Goal: Task Accomplishment & Management: Use online tool/utility

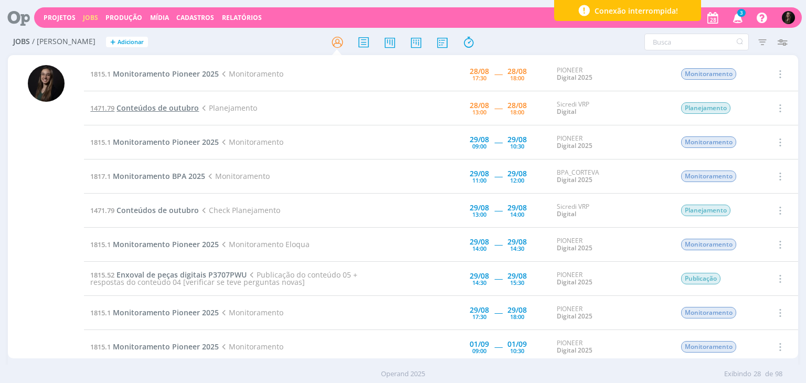
click at [173, 110] on span "Conteúdos de outubro" at bounding box center [157, 108] width 82 height 10
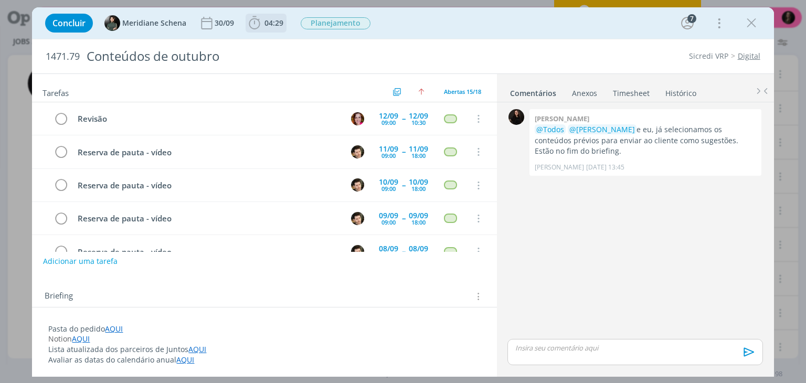
scroll to position [374, 0]
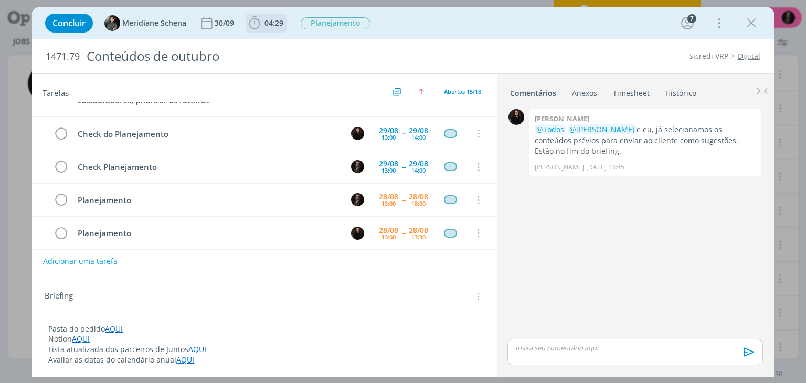
click at [262, 24] on b "04:29" at bounding box center [273, 22] width 23 height 7
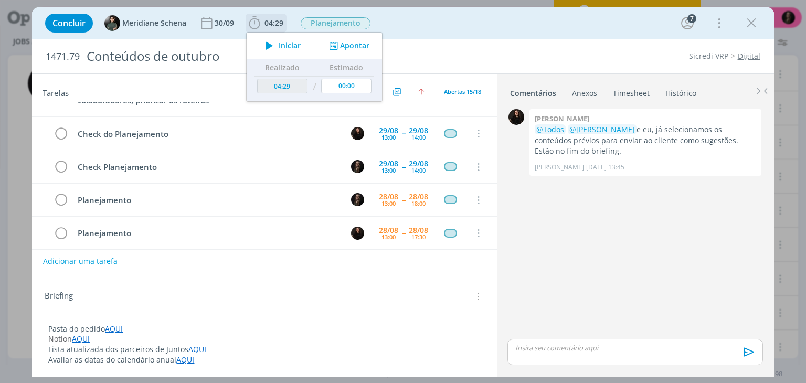
click at [276, 37] on div "Iniciar Apontar" at bounding box center [314, 46] width 135 height 26
click at [279, 46] on span "Iniciar" at bounding box center [290, 45] width 22 height 7
click at [519, 39] on div "1471.79 Conteúdos de outubro Sicredi VRP Digital Tarefas Usar Job de template C…" at bounding box center [402, 208] width 741 height 338
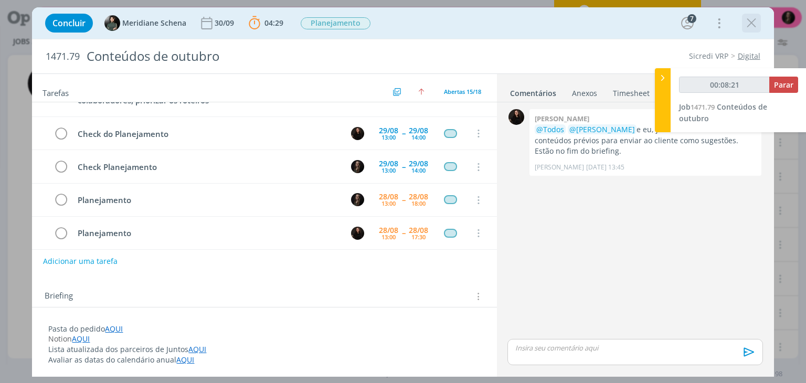
click at [747, 29] on icon "dialog" at bounding box center [751, 23] width 16 height 16
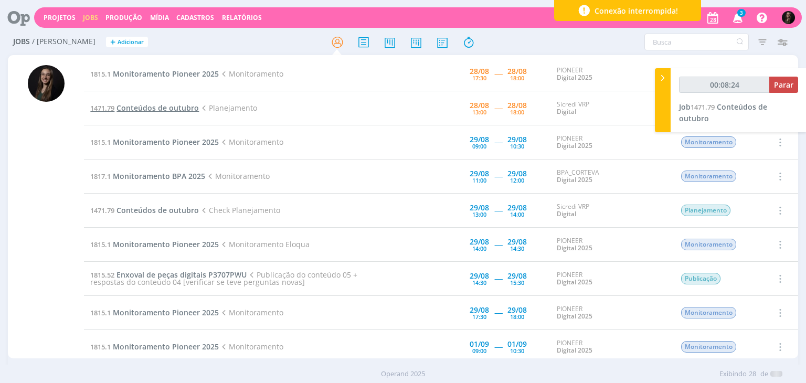
click at [160, 111] on span "Conteúdos de outubro" at bounding box center [157, 108] width 82 height 10
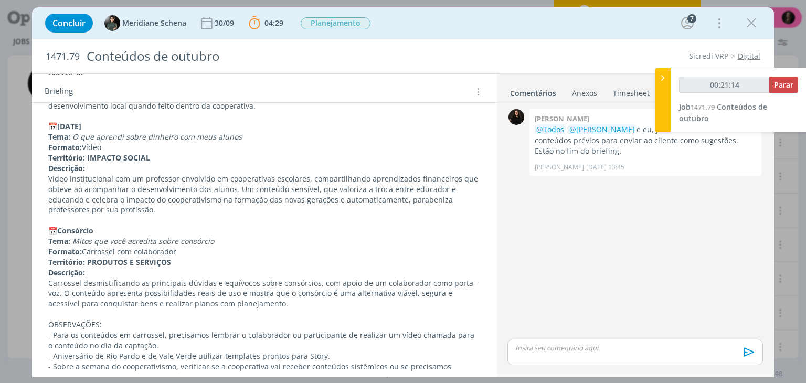
scroll to position [1148, 0]
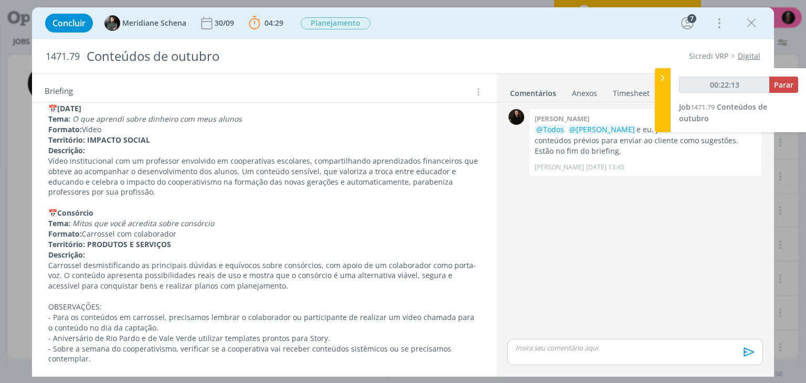
click at [210, 149] on p "Descrição:" at bounding box center [264, 150] width 432 height 10
click at [67, 139] on strong "Território: IMPACTO SOCIAL" at bounding box center [100, 140] width 102 height 10
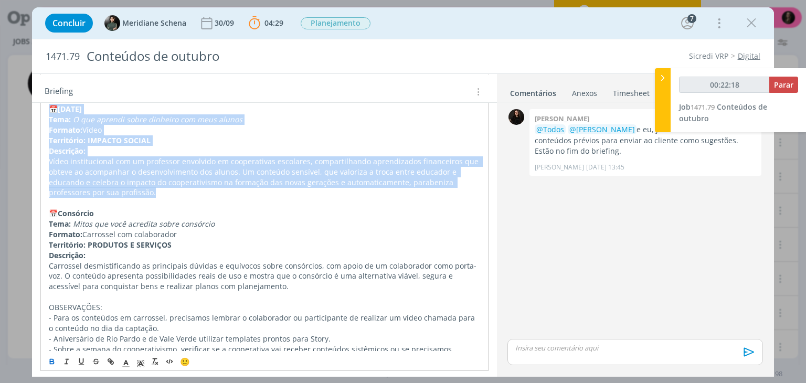
drag, startPoint x: 44, startPoint y: 106, endPoint x: 116, endPoint y: 189, distance: 110.4
click at [219, 164] on p "Vídeo institucional com um professor envolvido em cooperativas escolares, compa…" at bounding box center [264, 177] width 432 height 42
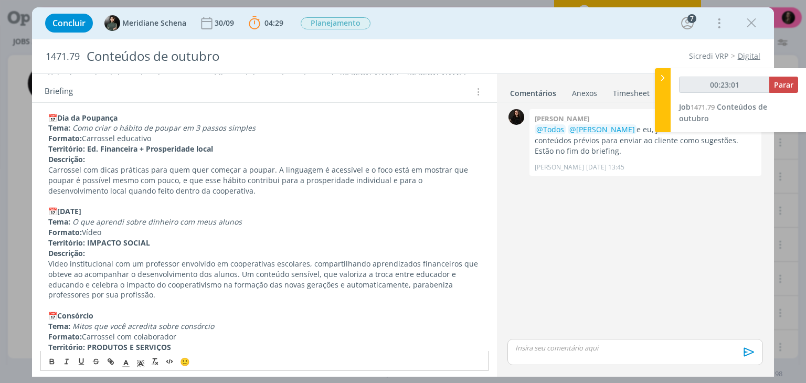
scroll to position [1043, 0]
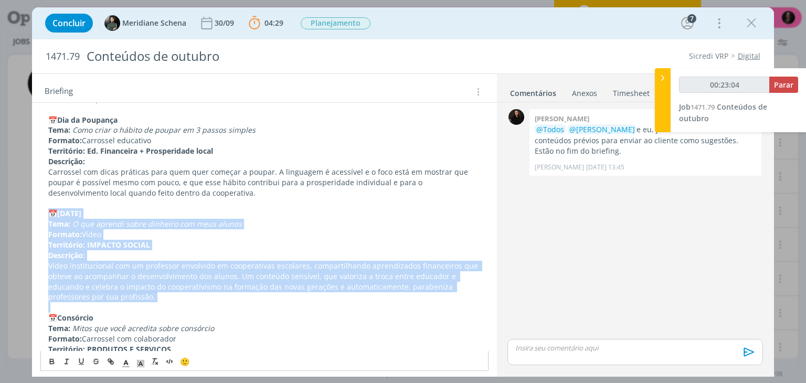
drag, startPoint x: 48, startPoint y: 212, endPoint x: 168, endPoint y: 305, distance: 151.4
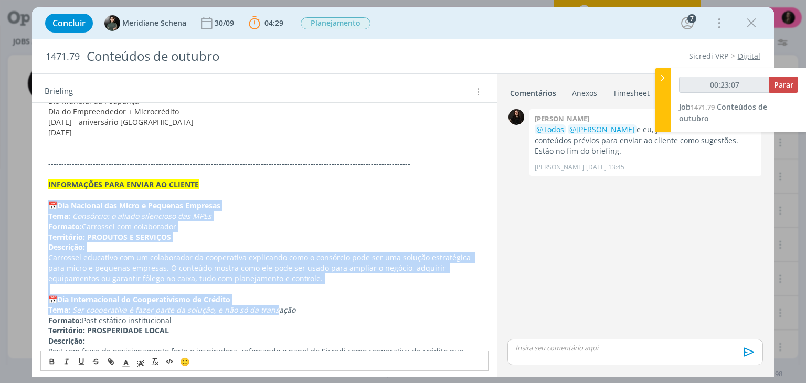
scroll to position [676, 0]
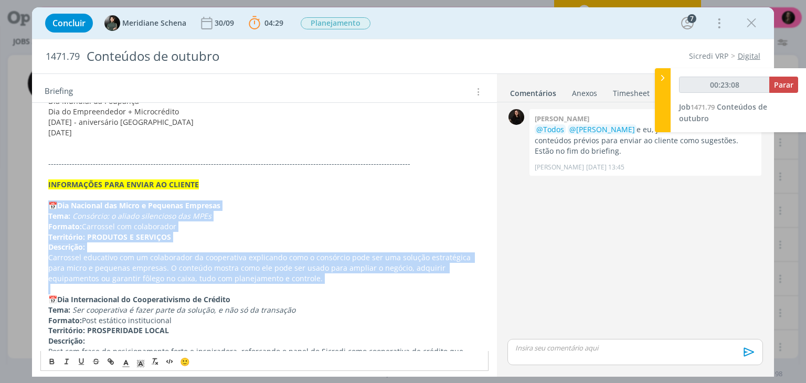
drag, startPoint x: 48, startPoint y: 258, endPoint x: 299, endPoint y: 286, distance: 253.4
click at [299, 286] on div "Pasta do pedido AQUI Notion AQUI Lista atualizada dos parceiros de Juntos AQUI …" at bounding box center [263, 242] width 447 height 1196
copy div "📅 Dia Nacional das Micro e Pequenas Empresas Tema: Consórcio: o aliado silencio…"
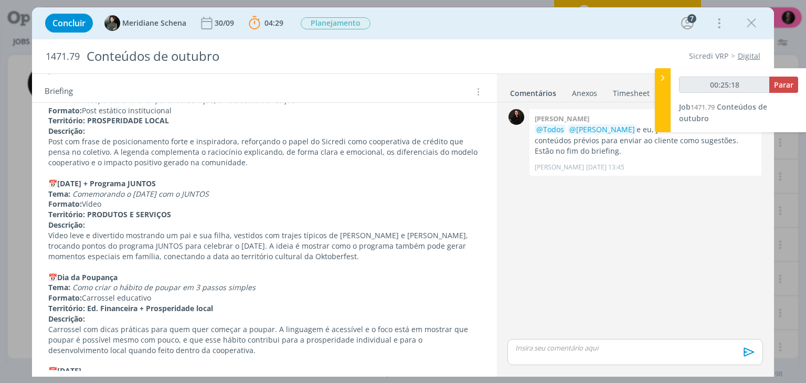
scroll to position [780, 0]
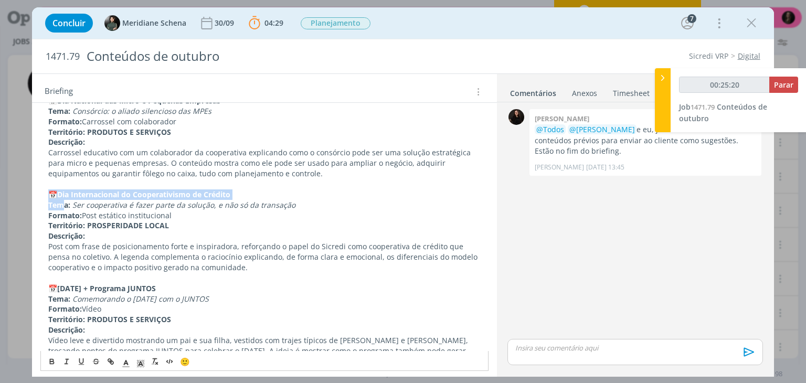
drag, startPoint x: 47, startPoint y: 195, endPoint x: 64, endPoint y: 200, distance: 18.2
click at [64, 200] on div "Pasta do pedido AQUI Notion AQUI Lista atualizada dos parceiros de Juntos AQUI …" at bounding box center [263, 138] width 447 height 1196
click at [76, 191] on strong "Dia Internacional do Cooperativismo de Crédito" at bounding box center [143, 194] width 173 height 10
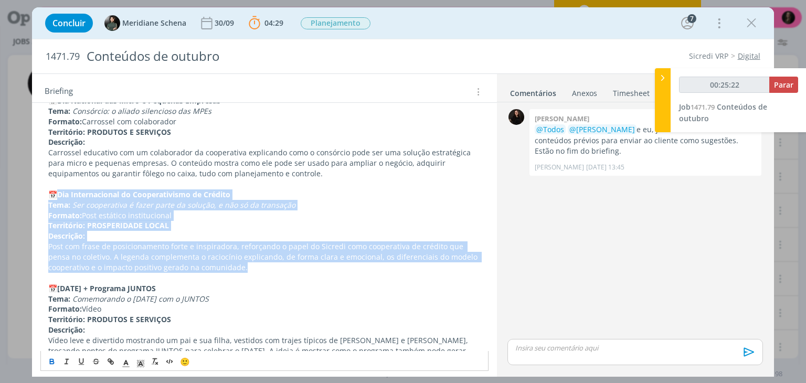
drag, startPoint x: 61, startPoint y: 192, endPoint x: 244, endPoint y: 266, distance: 197.4
click at [244, 266] on div "Pasta do pedido AQUI Notion AQUI Lista atualizada dos parceiros de Juntos AQUI …" at bounding box center [263, 138] width 447 height 1196
copy div "Dia Internacional do Cooperativismo de Crédito Tema: Ser cooperativa é fazer pa…"
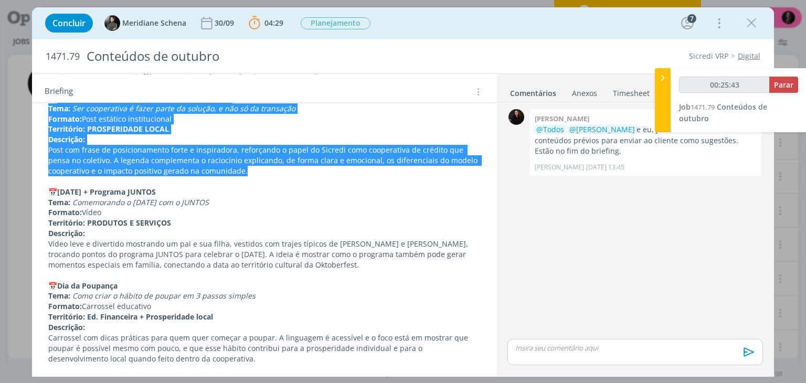
scroll to position [938, 0]
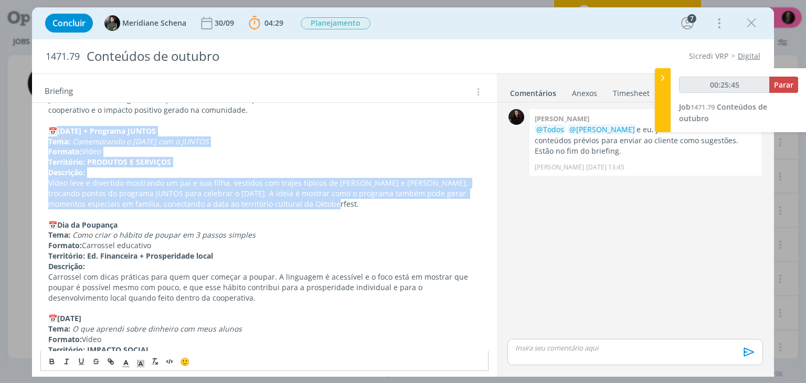
drag, startPoint x: 61, startPoint y: 131, endPoint x: 312, endPoint y: 204, distance: 261.4
copy div "[DATE] + Programa JUNTOS Tema: Comemorando o [DATE] com o JUNTOS Formato: Vídeo…"
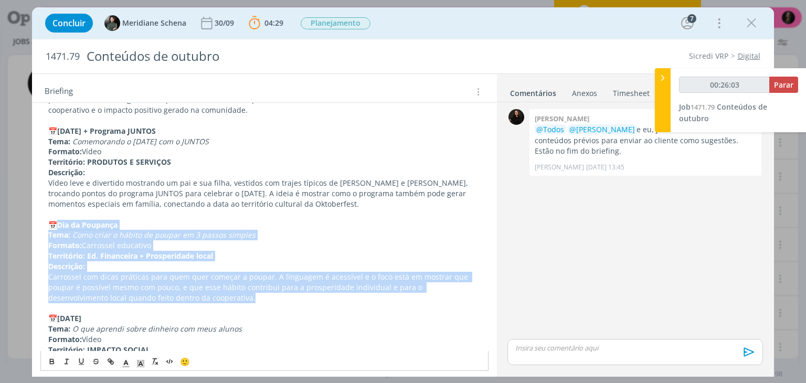
drag, startPoint x: 61, startPoint y: 224, endPoint x: 222, endPoint y: 296, distance: 176.5
copy div "Dia da Poupança Tema: Como criar o hábito de poupar em 3 passos simples Formato…"
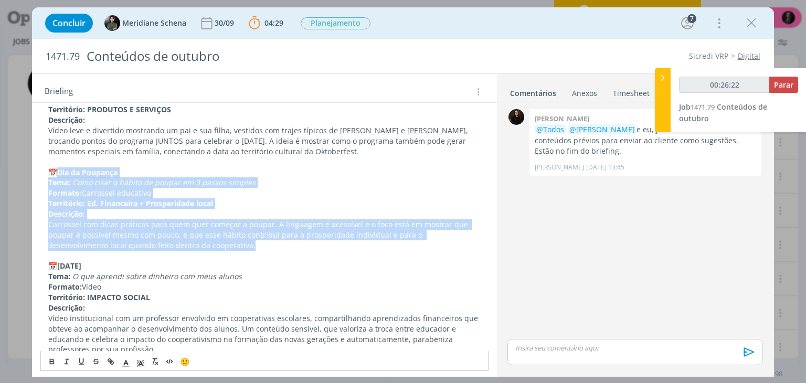
click at [88, 245] on p "Carrossel com dicas práticas para quem quer começar a poupar. A linguagem é ace…" at bounding box center [264, 234] width 432 height 31
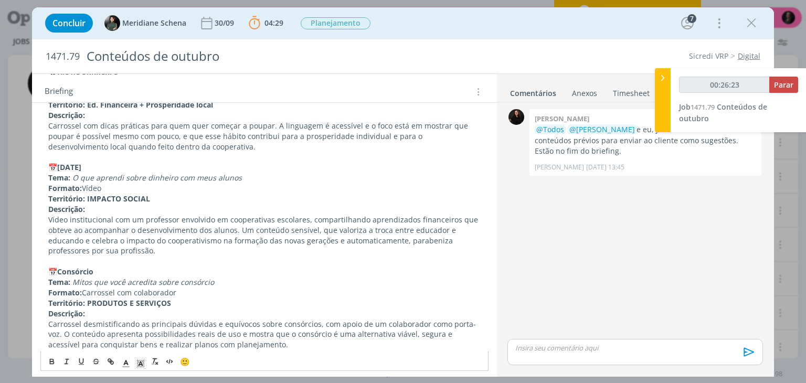
scroll to position [1095, 0]
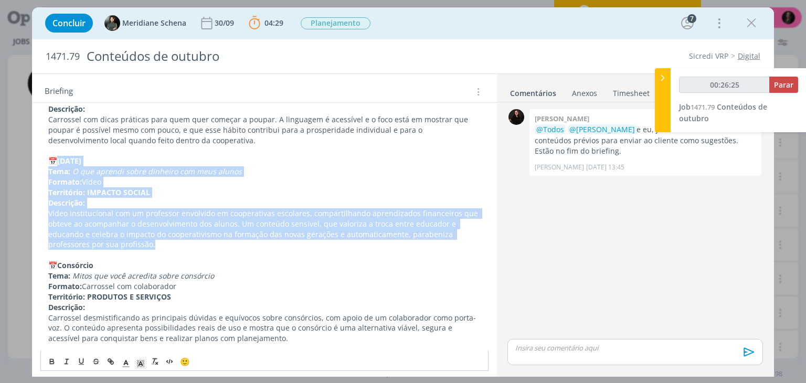
drag, startPoint x: 60, startPoint y: 161, endPoint x: 245, endPoint y: 245, distance: 203.3
copy div "[DATE] [PERSON_NAME]: O que aprendi sobre dinheiro com meus alunos Formato: [PE…"
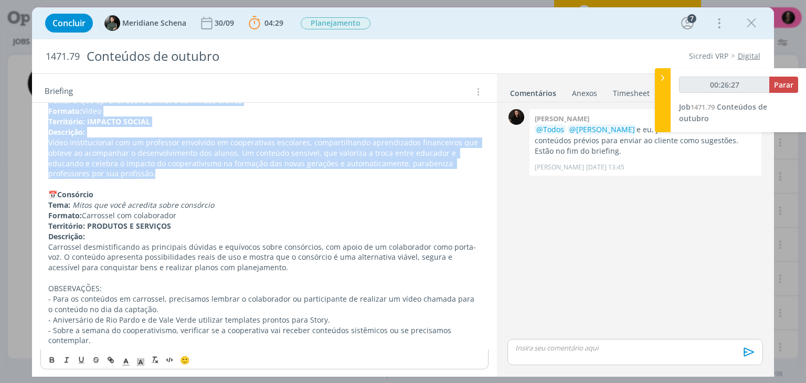
scroll to position [1168, 0]
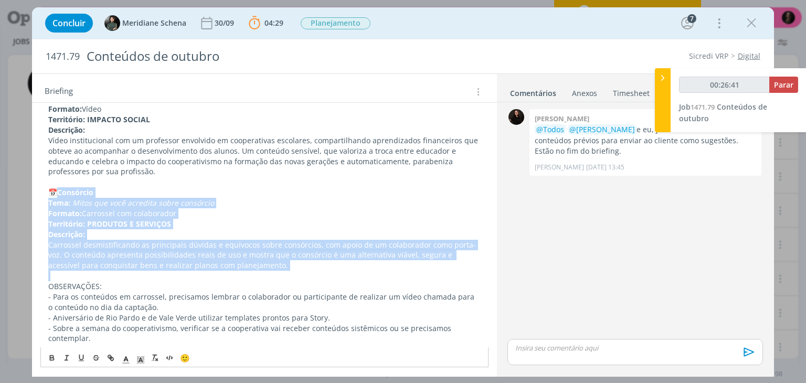
drag, startPoint x: 62, startPoint y: 191, endPoint x: 315, endPoint y: 271, distance: 265.6
copy div "Consórcio Tema: Mitos que você acredita sobre consórcio Formato: Carrossel com …"
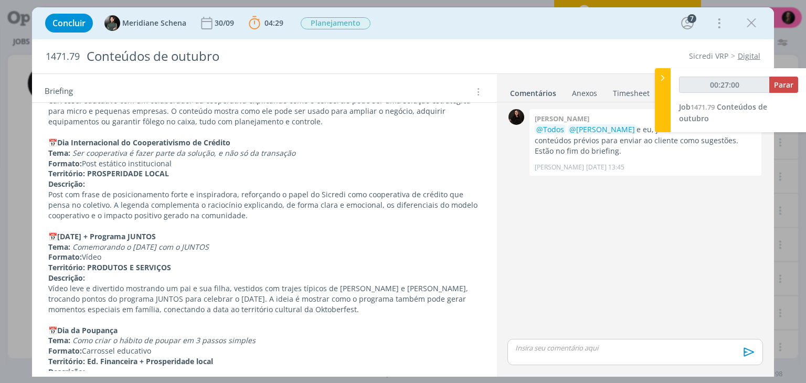
scroll to position [801, 0]
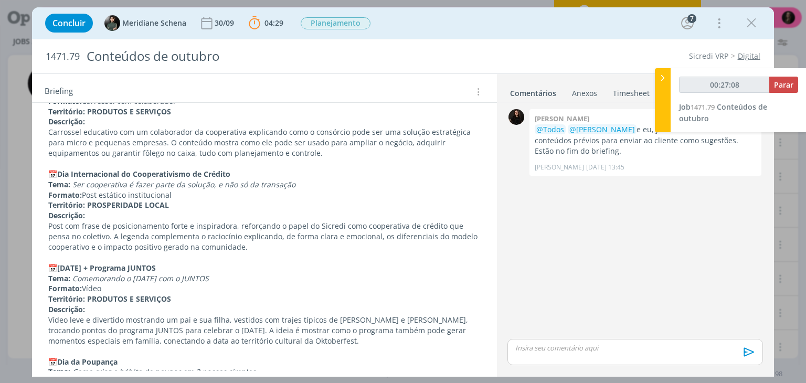
click at [350, 106] on p "Território: PRODUTOS E SERVIÇOS" at bounding box center [264, 111] width 432 height 10
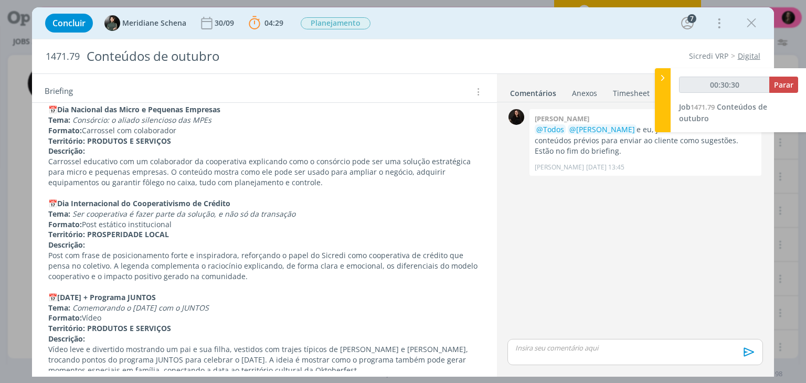
scroll to position [748, 0]
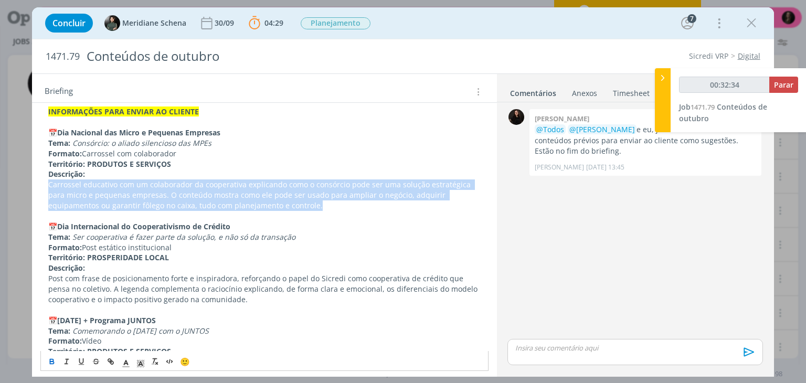
drag, startPoint x: 48, startPoint y: 185, endPoint x: 308, endPoint y: 204, distance: 261.4
click at [308, 204] on div "Pasta do pedido AQUI Notion AQUI Lista atualizada dos parceiros de Juntos AQUI …" at bounding box center [263, 169] width 447 height 1196
copy p "Carrossel educativo com um colaborador da cooperativa explicando como o consórc…"
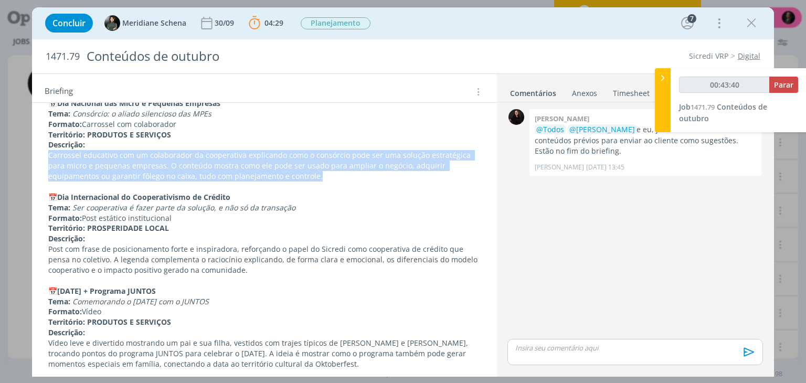
scroll to position [801, 0]
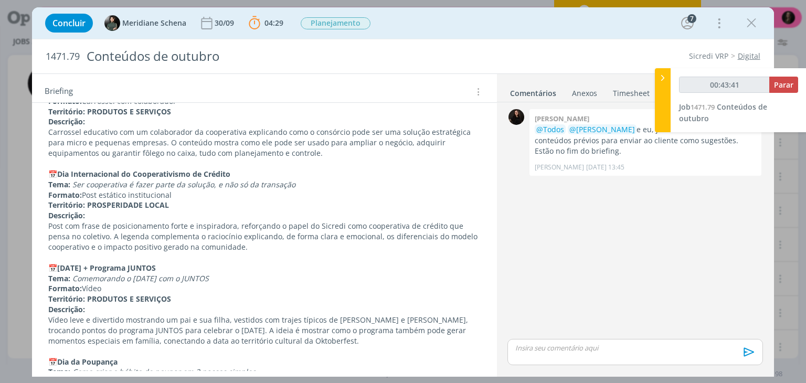
click at [210, 235] on p "Post com frase de posicionamento forte e inspiradora, reforçando o papel do Sic…" at bounding box center [264, 236] width 432 height 31
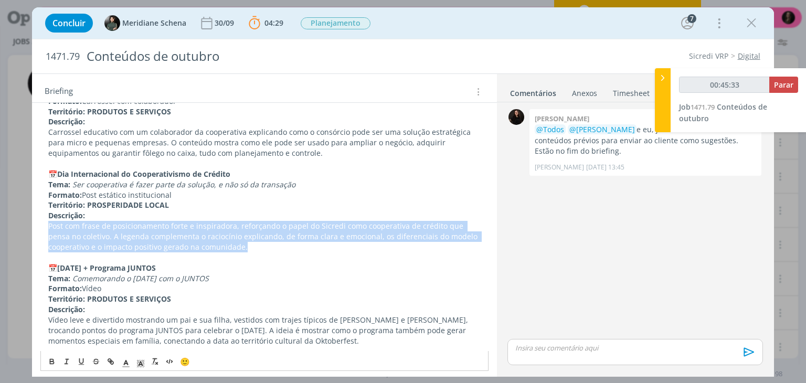
drag, startPoint x: 47, startPoint y: 226, endPoint x: 233, endPoint y: 250, distance: 187.7
click at [233, 250] on div "Pasta do pedido AQUI Notion AQUI Lista atualizada dos parceiros de Juntos AQUI …" at bounding box center [263, 117] width 447 height 1196
copy p "Post com frase de posicionamento forte e inspiradora, reforçando o papel do Sic…"
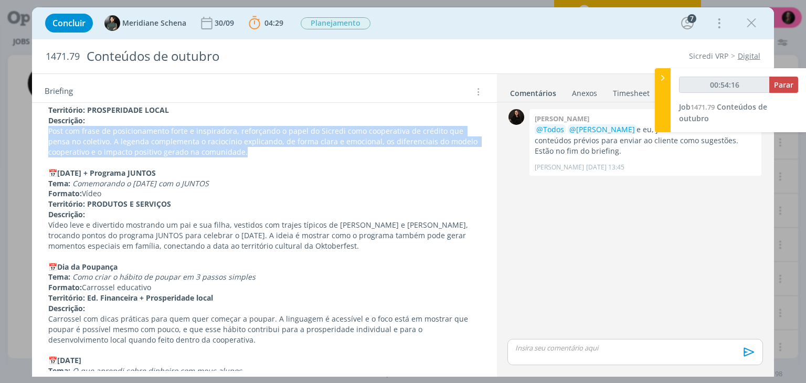
scroll to position [906, 0]
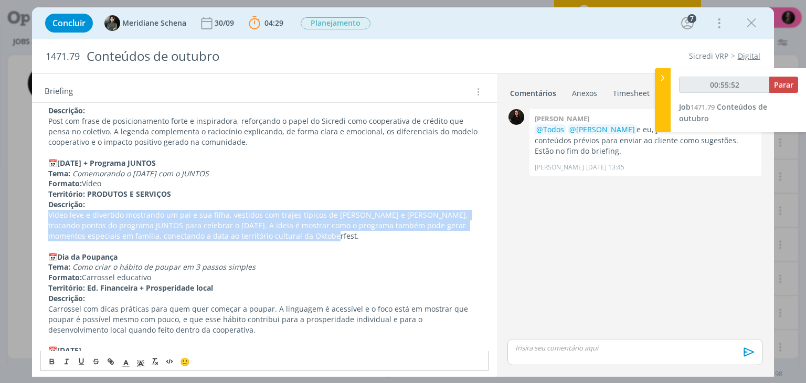
drag, startPoint x: 49, startPoint y: 215, endPoint x: 310, endPoint y: 238, distance: 262.7
click at [310, 238] on p "Vídeo leve e divertido mostrando um pai e sua filha, vestidos com trajes típico…" at bounding box center [264, 225] width 432 height 31
copy p "Vídeo leve e divertido mostrando um pai e sua filha, vestidos com trajes típico…"
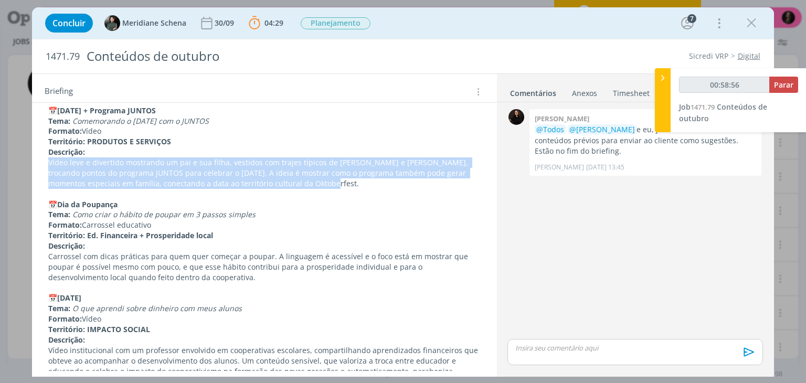
click at [71, 174] on p "Vídeo leve e divertido mostrando um pai e sua filha, vestidos com trajes típico…" at bounding box center [264, 172] width 432 height 31
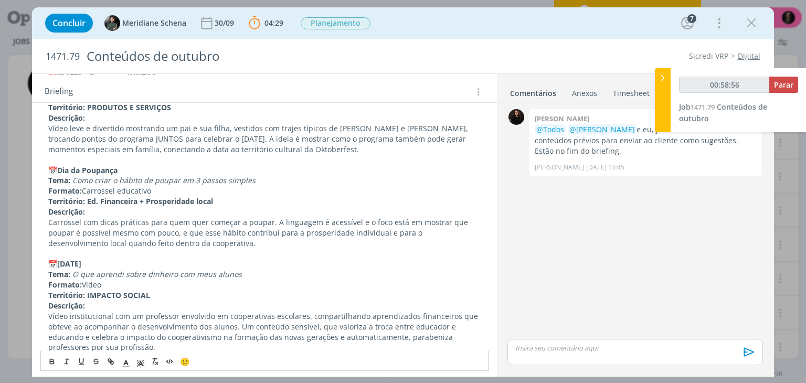
scroll to position [1011, 0]
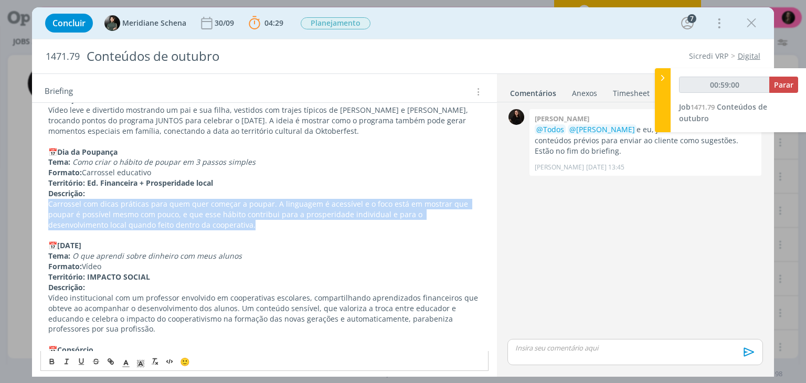
drag, startPoint x: 49, startPoint y: 203, endPoint x: 228, endPoint y: 222, distance: 179.8
click at [228, 222] on p "Carrossel com dicas práticas para quem quer começar a poupar. A linguagem é ace…" at bounding box center [264, 214] width 432 height 31
copy p "Carrossel com dicas práticas para quem quer começar a poupar. A linguagem é ace…"
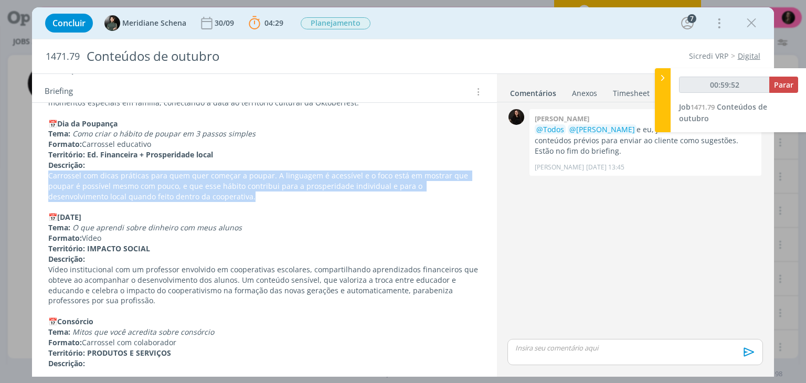
scroll to position [1063, 0]
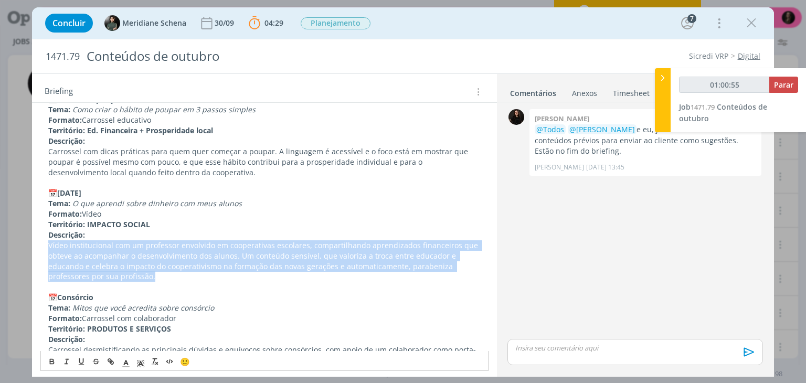
drag, startPoint x: 48, startPoint y: 244, endPoint x: 159, endPoint y: 280, distance: 116.8
click at [159, 280] on p "Vídeo institucional com um professor envolvido em cooperativas escolares, compa…" at bounding box center [264, 261] width 432 height 42
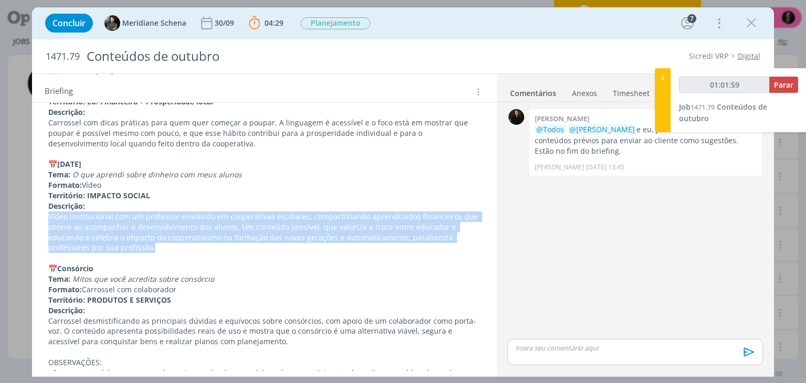
scroll to position [1168, 0]
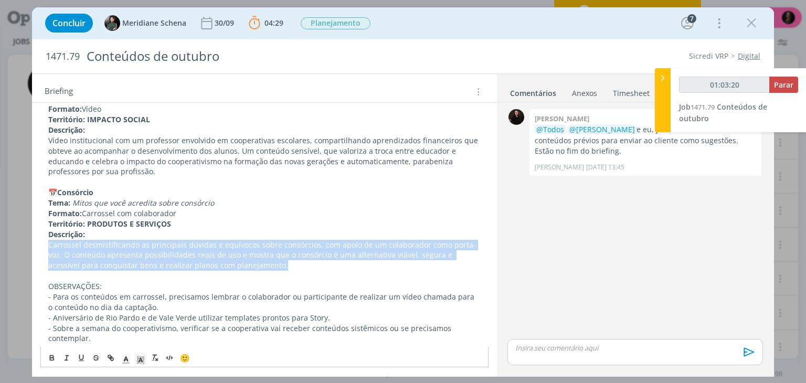
drag, startPoint x: 49, startPoint y: 244, endPoint x: 269, endPoint y: 261, distance: 219.9
click at [269, 261] on p "Carrossel desmistificando as principais dúvidas e equívocos sobre consórcios, c…" at bounding box center [264, 255] width 432 height 31
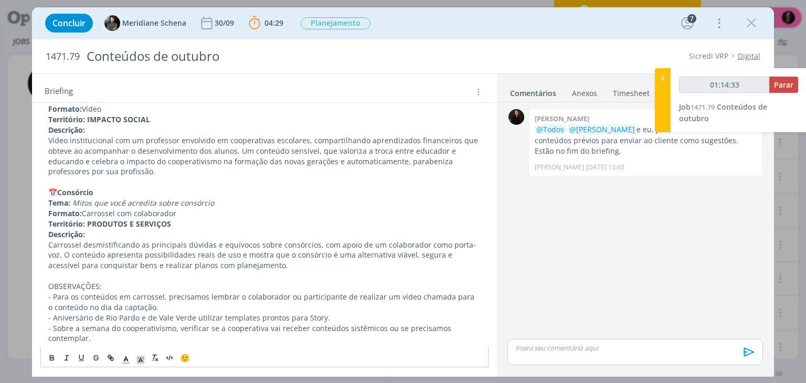
click at [178, 223] on p "Território: PRODUTOS E SERVIÇOS" at bounding box center [264, 224] width 432 height 10
click at [747, 20] on icon "dialog" at bounding box center [751, 23] width 16 height 16
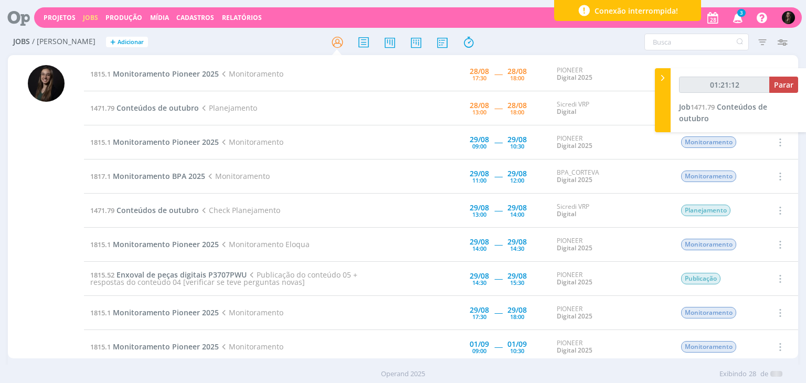
click at [661, 78] on div at bounding box center [403, 191] width 806 height 383
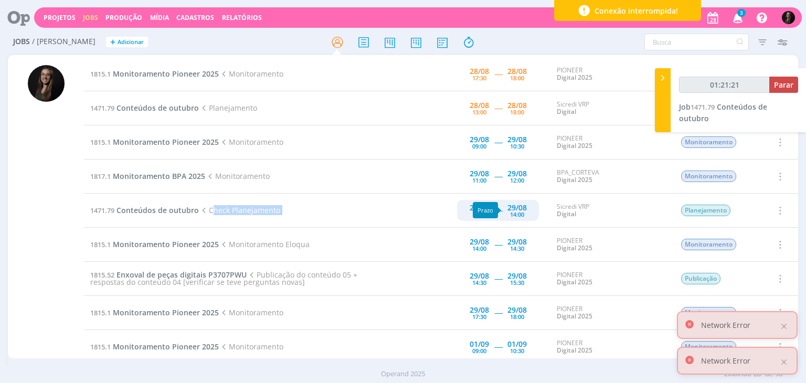
drag, startPoint x: 209, startPoint y: 210, endPoint x: 516, endPoint y: 210, distance: 307.3
click at [516, 210] on tr "1471.79 Conteúdos de outubro Check Planejamento [DATE] 13:00 ----- [DATE] 14:00…" at bounding box center [440, 211] width 713 height 34
drag, startPoint x: 33, startPoint y: 174, endPoint x: 54, endPoint y: 170, distance: 21.2
click at [33, 174] on div at bounding box center [46, 211] width 37 height 293
click at [183, 108] on span "Conteúdos de outubro" at bounding box center [157, 108] width 82 height 10
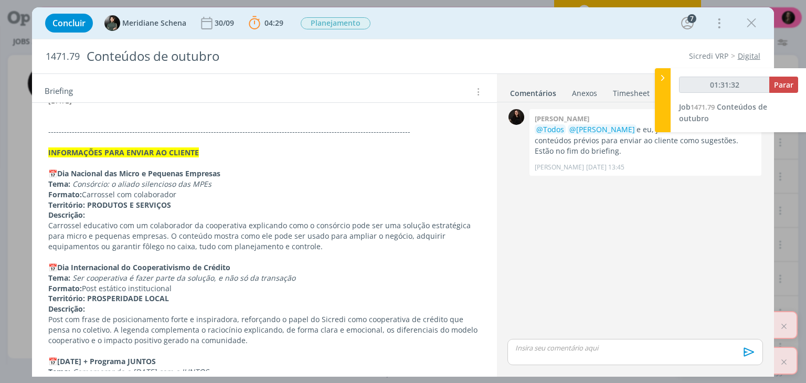
scroll to position [682, 0]
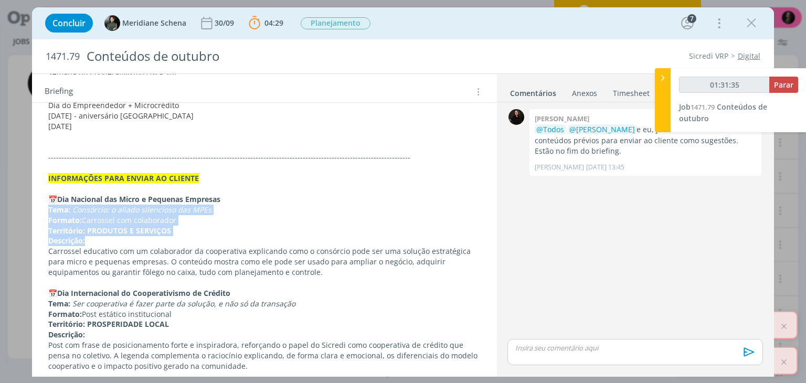
drag, startPoint x: 48, startPoint y: 208, endPoint x: 284, endPoint y: 242, distance: 237.9
click at [284, 242] on div "Pasta do pedido AQUI Notion AQUI Lista atualizada dos parceiros de Juntos AQUI …" at bounding box center [263, 236] width 447 height 1196
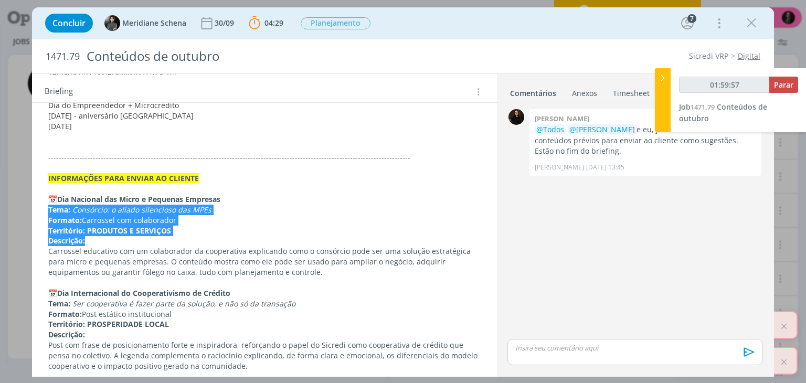
type input "02:00:57"
